Goal: Navigation & Orientation: Find specific page/section

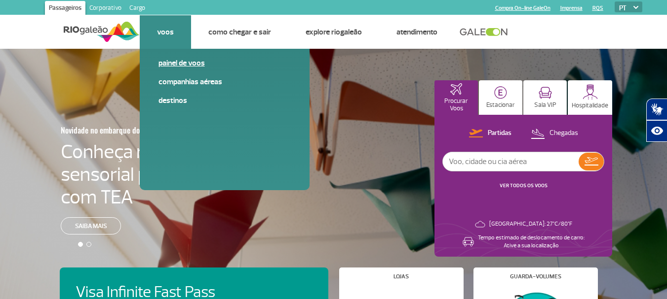
click at [163, 63] on link "Painel de voos" at bounding box center [224, 63] width 132 height 11
